Goal: Find specific page/section: Find specific page/section

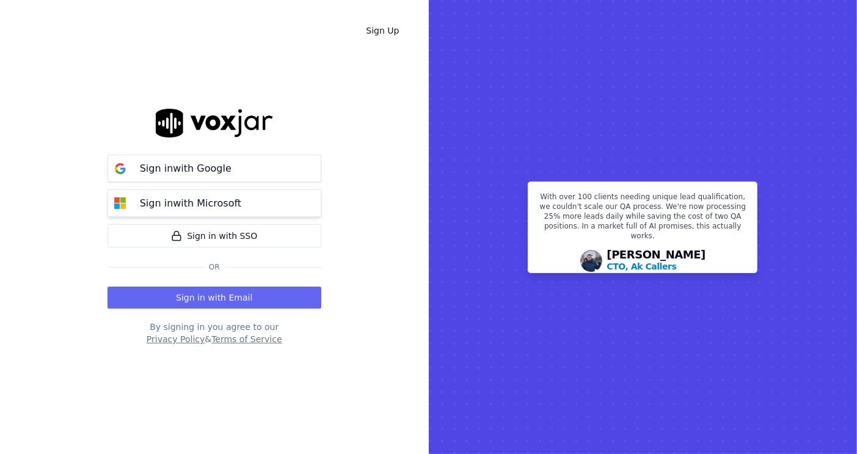
click at [214, 202] on p "Sign in with Microsoft" at bounding box center [190, 203] width 101 height 15
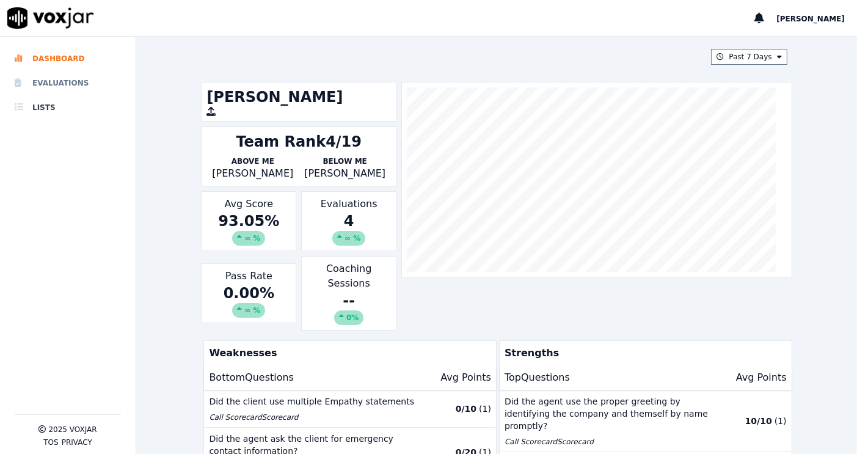
click at [94, 89] on li "Evaluations" at bounding box center [68, 83] width 106 height 24
